Goal: Task Accomplishment & Management: Use online tool/utility

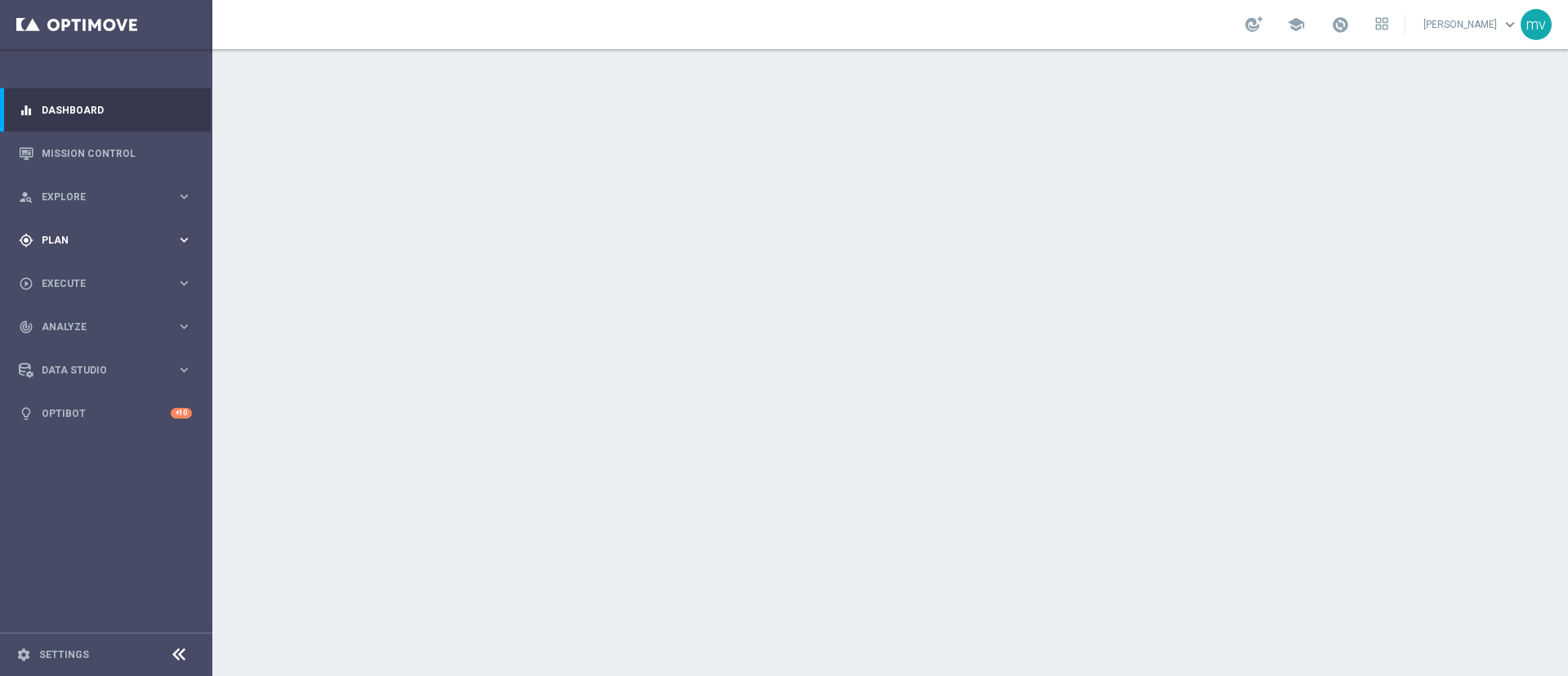
click at [79, 236] on span "Plan" at bounding box center [109, 240] width 135 height 10
click at [86, 348] on link "Streams" at bounding box center [106, 347] width 128 height 13
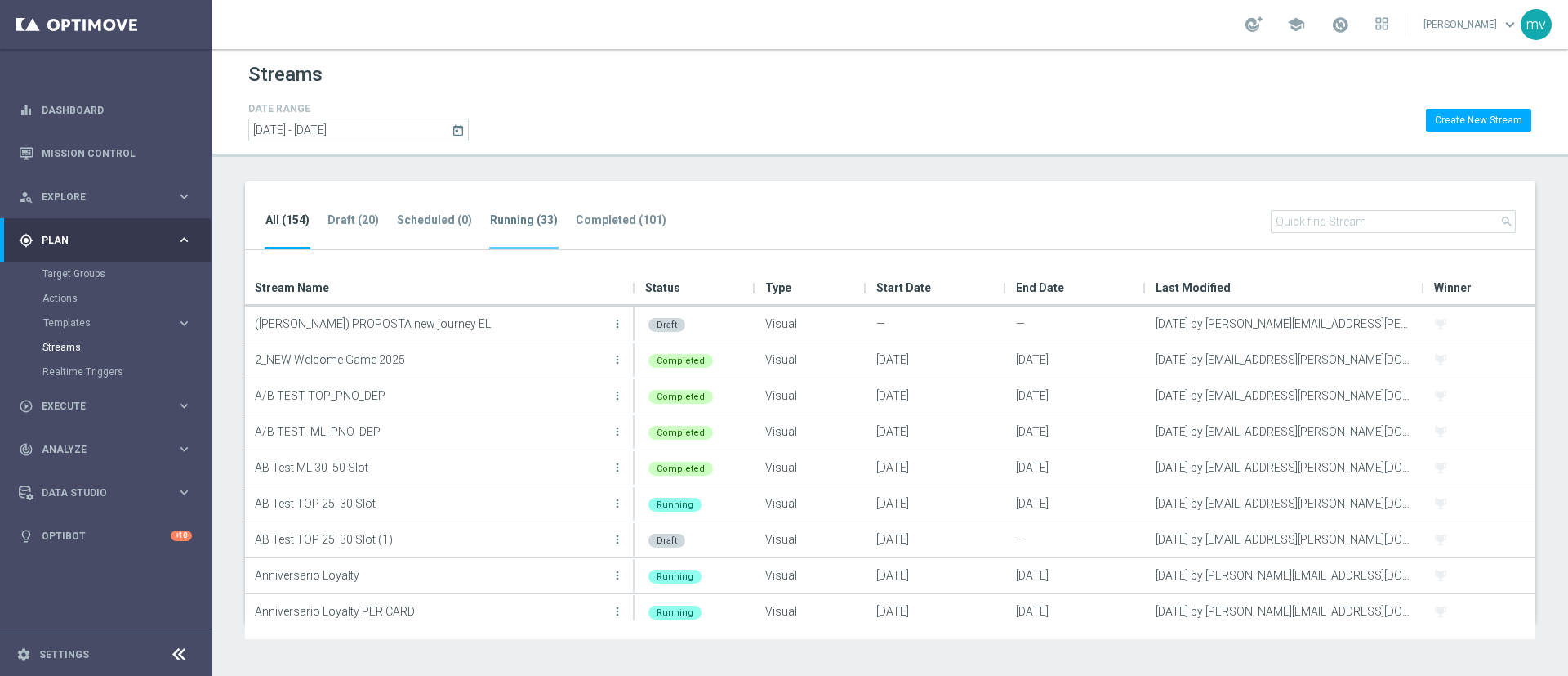
click at [510, 229] on li "Running (33)" at bounding box center [523, 229] width 70 height 39
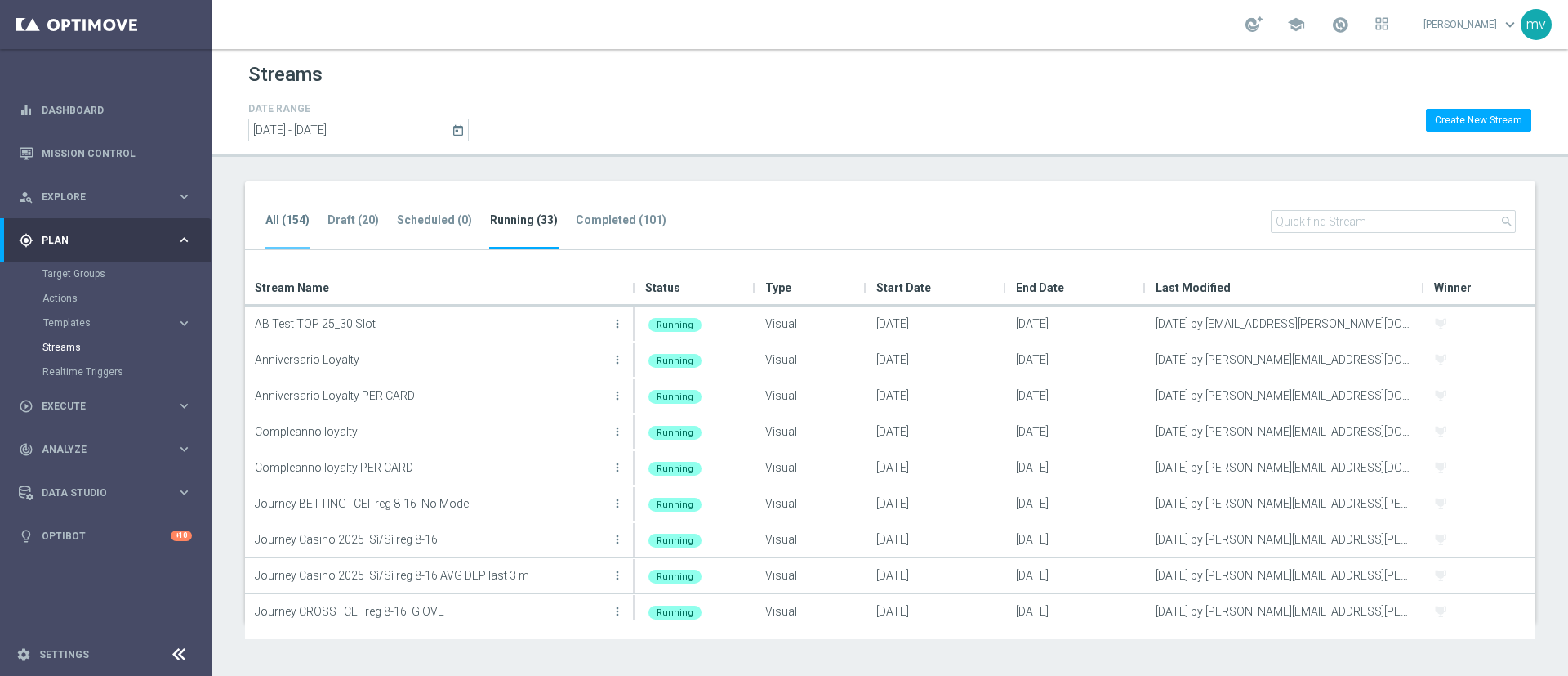
click at [294, 216] on tab-header "All (154)" at bounding box center [288, 220] width 44 height 14
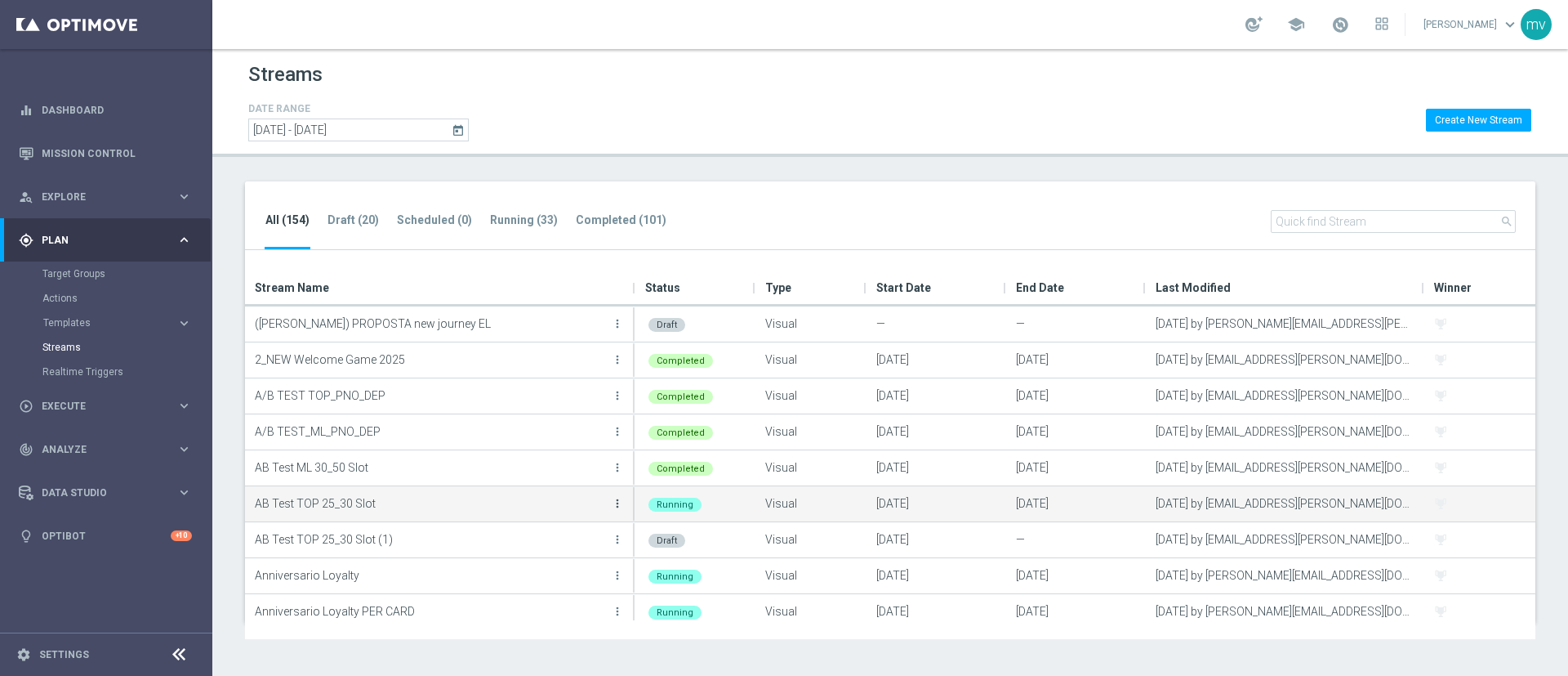
click at [619, 501] on icon "more_vert" at bounding box center [618, 503] width 13 height 13
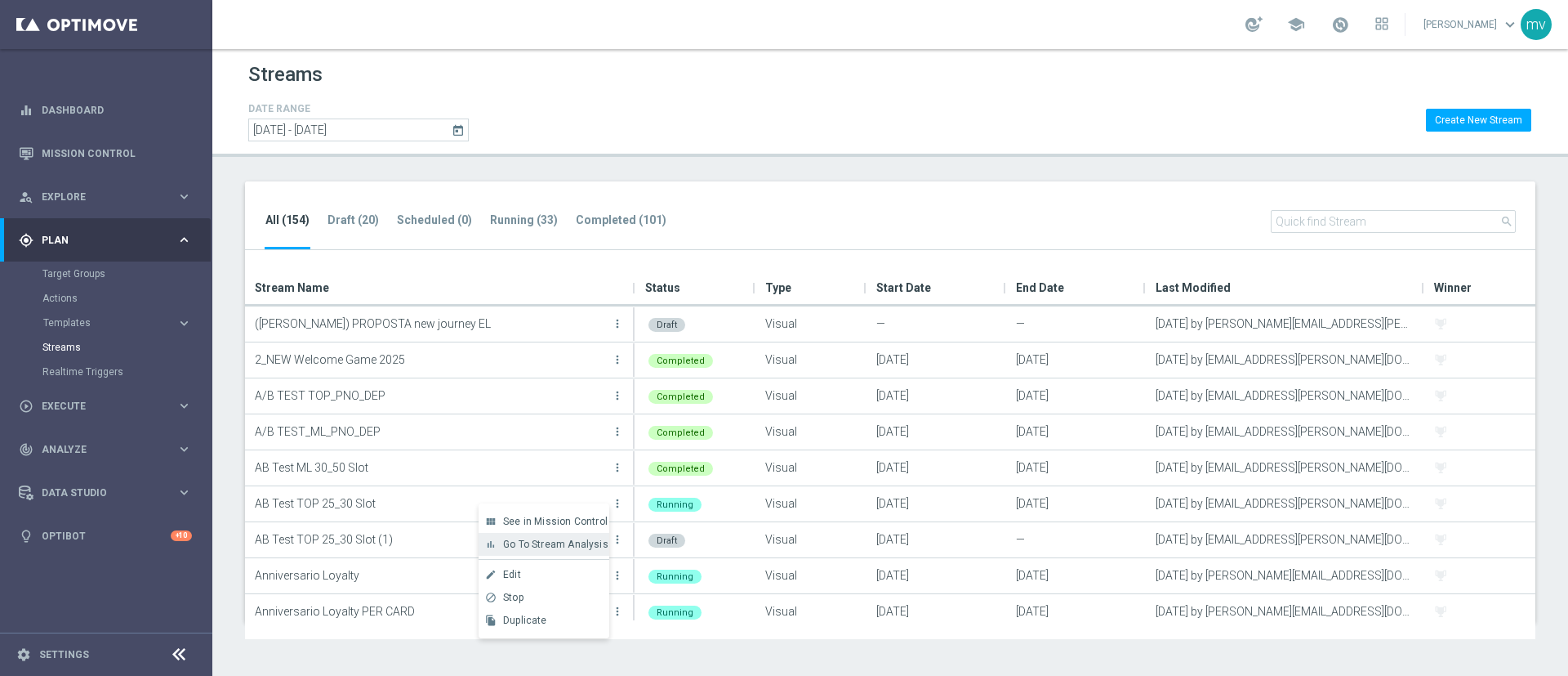
click at [596, 541] on span "Go To Stream Analysis" at bounding box center [555, 544] width 106 height 11
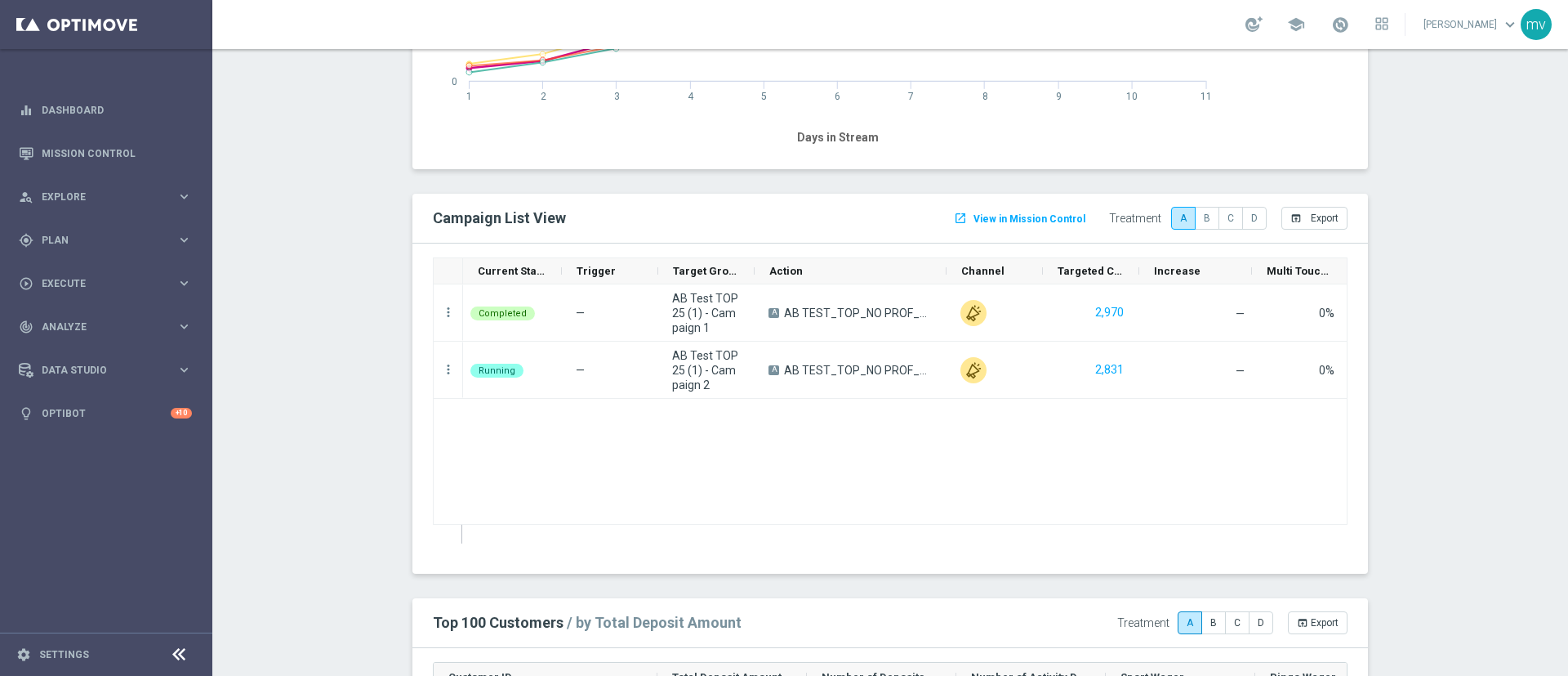
scroll to position [1716, 0]
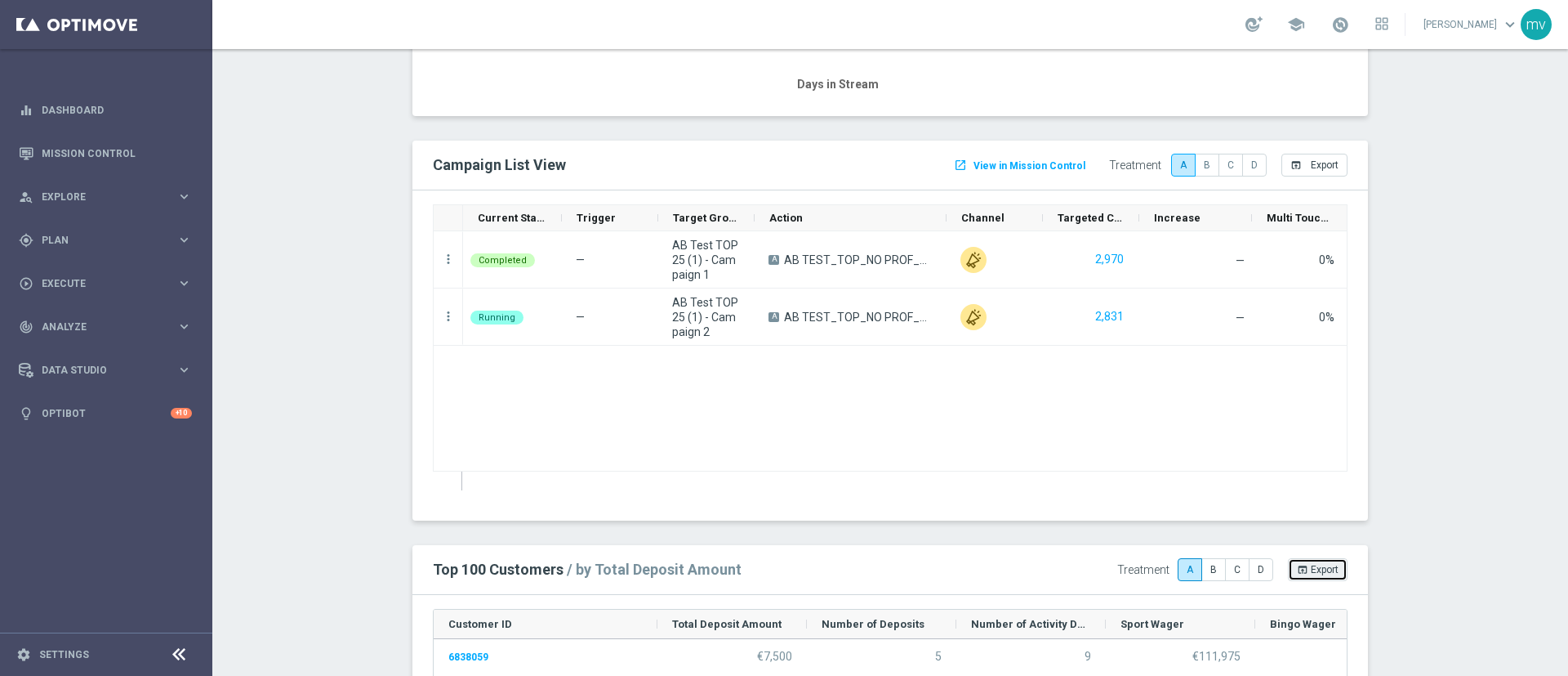
click at [1311, 565] on span "Export" at bounding box center [1325, 569] width 28 height 11
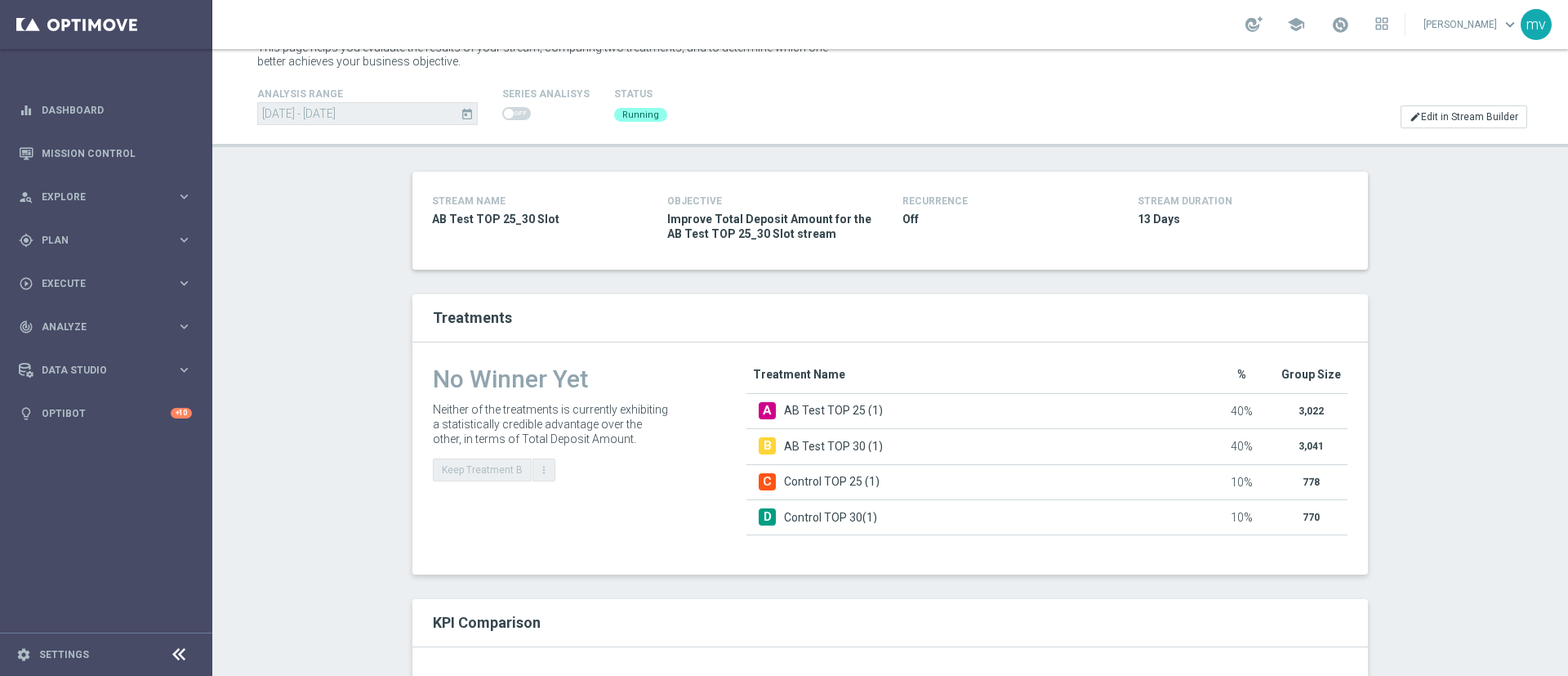
scroll to position [0, 0]
